Goal: Task Accomplishment & Management: Manage account settings

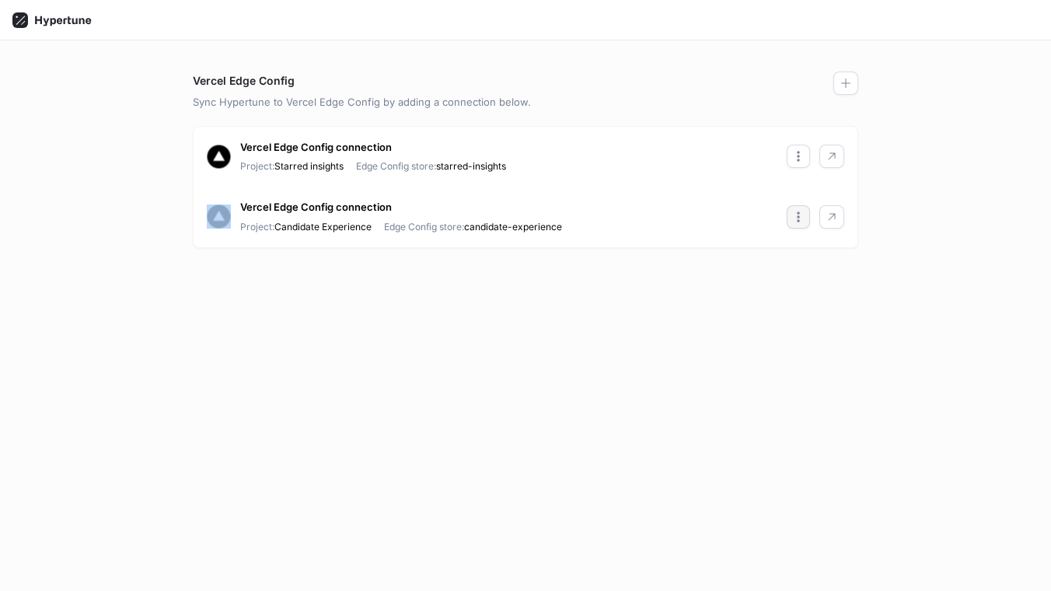
click at [802, 216] on icon "button" at bounding box center [798, 217] width 12 height 12
click at [830, 254] on p "Edit" at bounding box center [822, 249] width 18 height 16
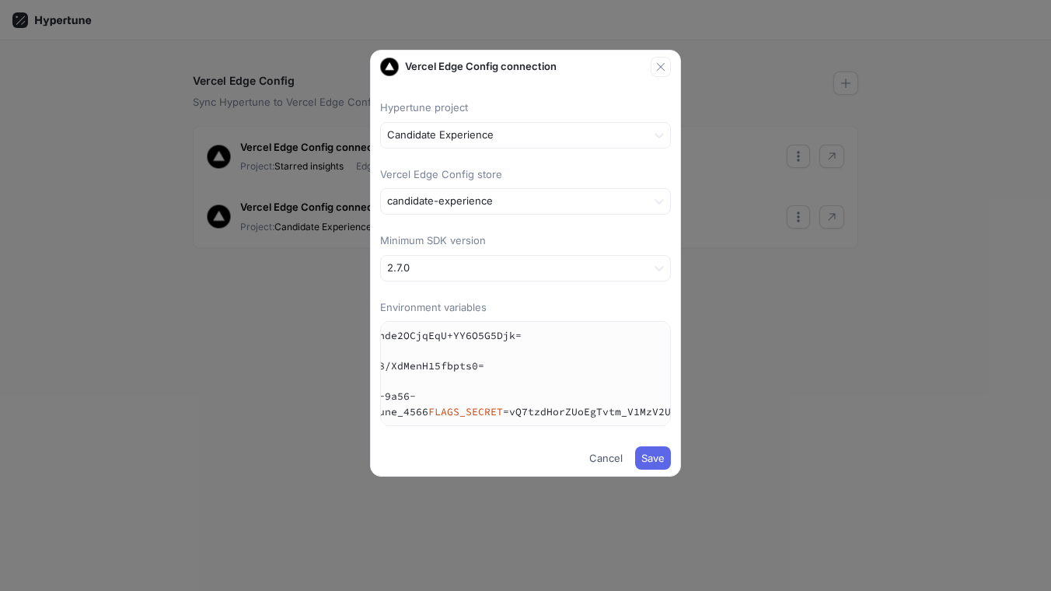
scroll to position [0, 498]
drag, startPoint x: 465, startPoint y: 397, endPoint x: 775, endPoint y: 396, distance: 310.3
click at [775, 396] on div "Vercel Edge Config connection Hypertune project Candidate Experience Vercel Edg…" at bounding box center [525, 295] width 1051 height 591
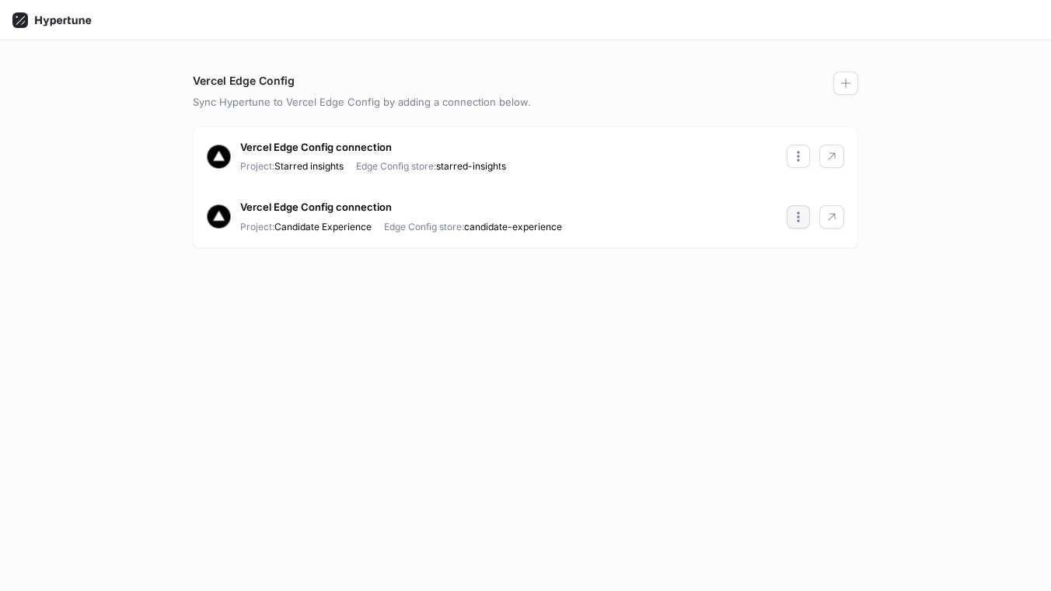
click at [791, 215] on button "button" at bounding box center [798, 216] width 23 height 23
click at [827, 251] on p "Edit" at bounding box center [822, 249] width 18 height 16
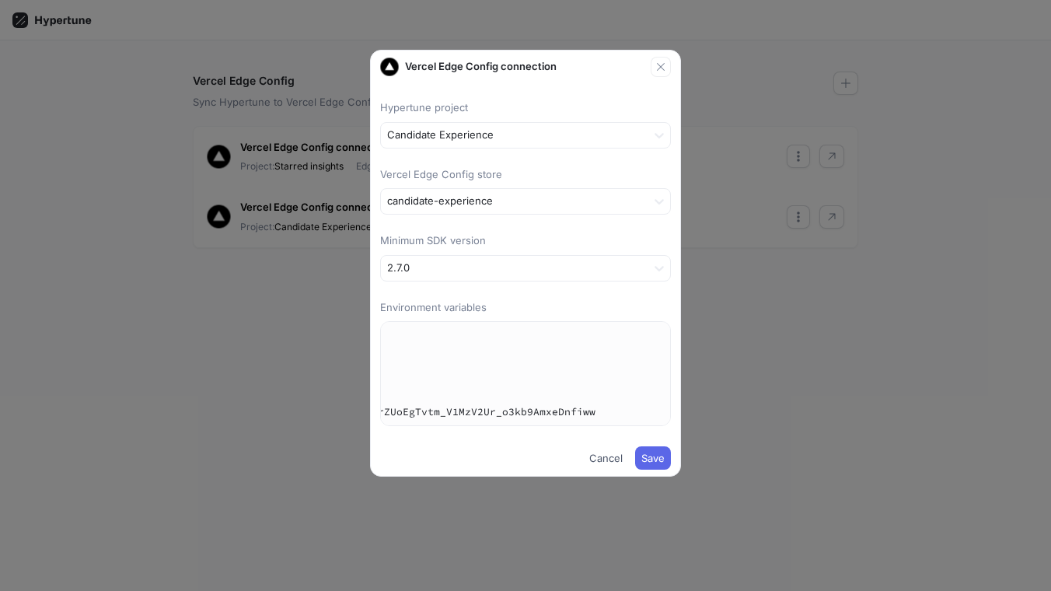
drag, startPoint x: 464, startPoint y: 398, endPoint x: 627, endPoint y: 395, distance: 162.6
click at [627, 395] on textarea "NEXT_PUBLIC_HYPERTUNE_TOKEN=U2FsdGVkX1+n1dXO1mmKqhde2OCjqEqU+YY6O5G5Djk= HYPERT…" at bounding box center [276, 373] width 787 height 103
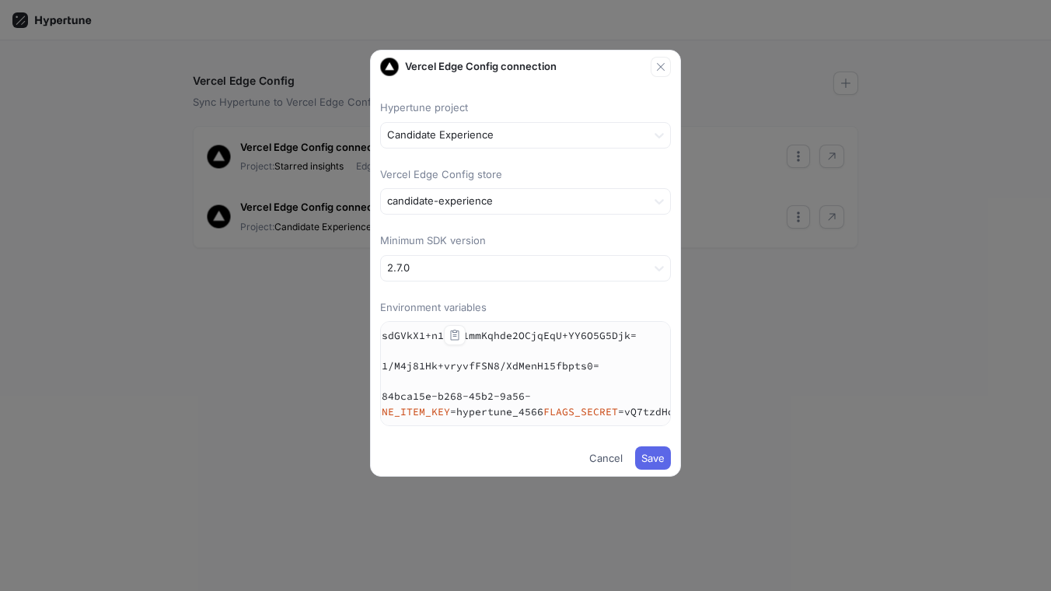
scroll to position [0, 0]
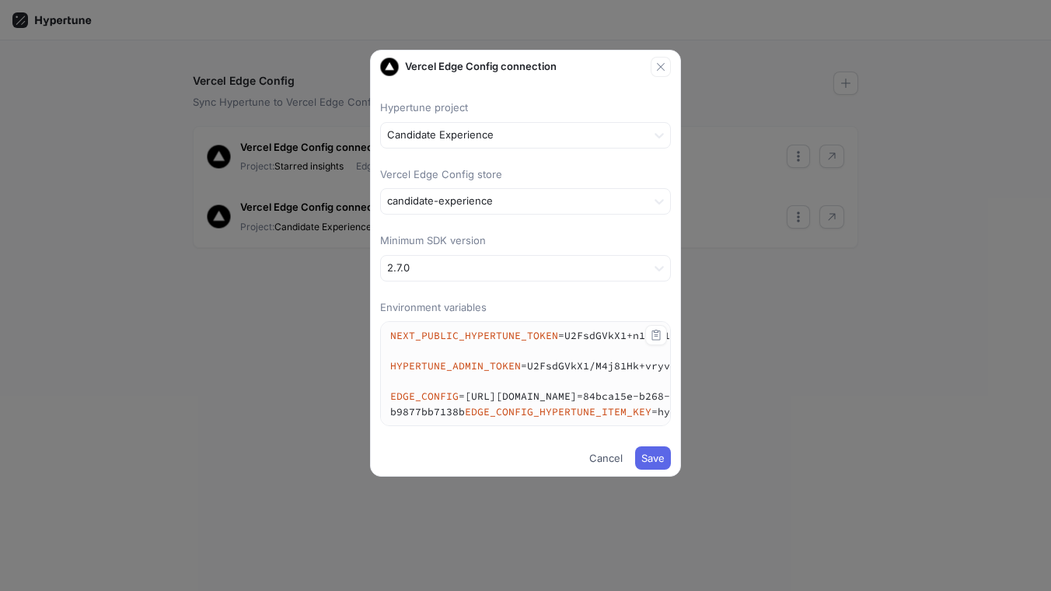
click at [594, 425] on textarea "NEXT_PUBLIC_HYPERTUNE_TOKEN=U2FsdGVkX1+n1dXO1mmKqhde2OCjqEqU+YY6O5G5Djk= HYPERT…" at bounding box center [774, 373] width 787 height 103
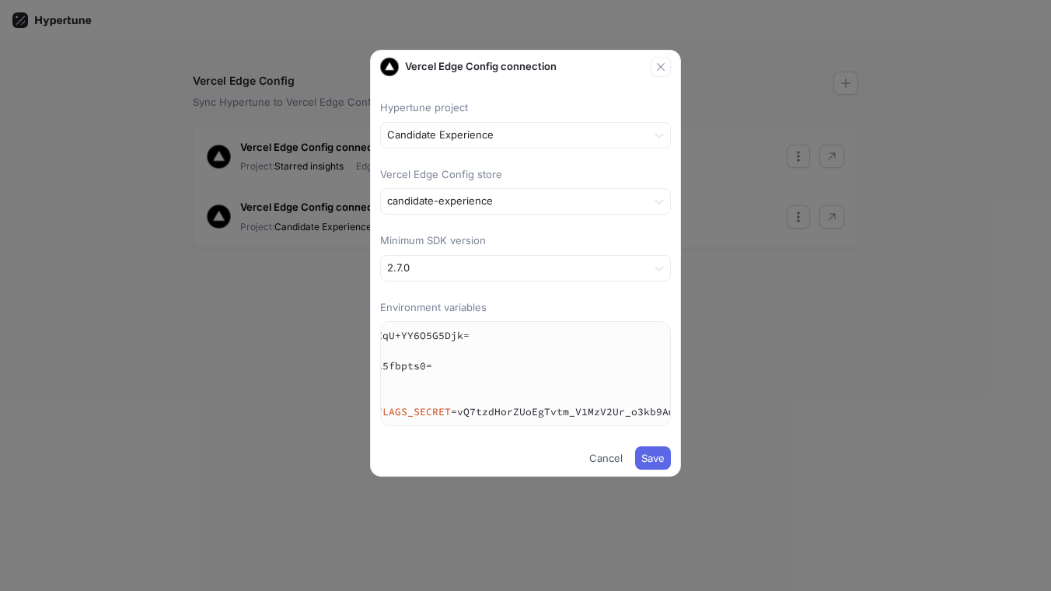
scroll to position [0, 436]
click at [667, 68] on button "button" at bounding box center [661, 67] width 20 height 20
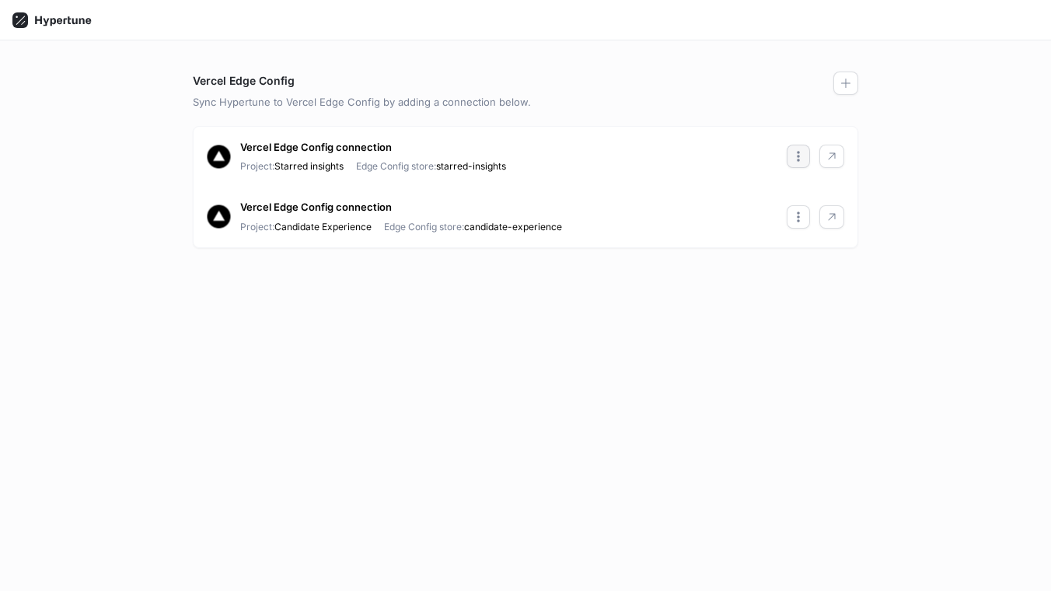
click at [800, 157] on icon "button" at bounding box center [798, 156] width 12 height 12
click at [808, 180] on div "Edit" at bounding box center [843, 188] width 104 height 26
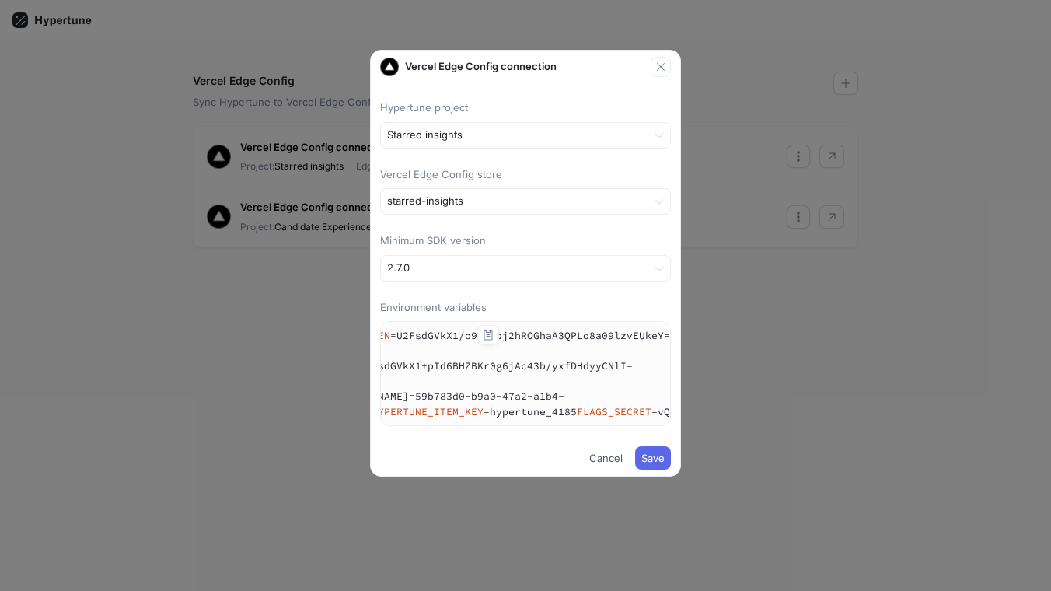
scroll to position [0, 226]
click at [663, 65] on icon "button" at bounding box center [661, 67] width 12 height 12
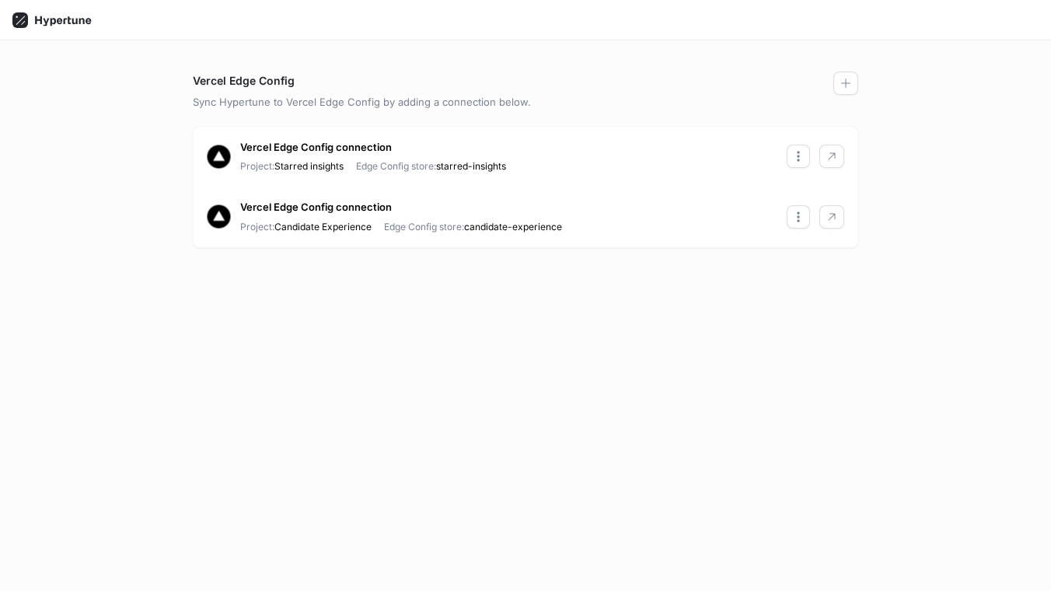
click at [532, 47] on div "Vercel Edge Config Sync Hypertune to Vercel Edge Config by adding a connection …" at bounding box center [525, 315] width 1051 height 551
